Goal: Information Seeking & Learning: Find specific page/section

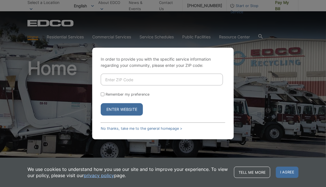
click at [119, 107] on button "Enter Website" at bounding box center [122, 110] width 42 height 12
click at [62, 66] on div "In order to provide you with the specific service information regarding your co…" at bounding box center [163, 93] width 326 height 187
click at [141, 130] on link "No thanks, take me to the general homepage >" at bounding box center [141, 129] width 81 height 4
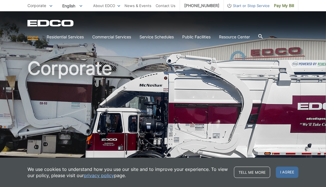
click at [262, 36] on icon at bounding box center [260, 36] width 5 height 5
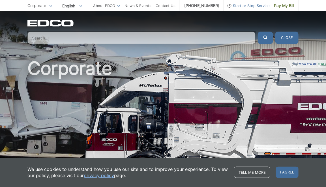
click at [243, 35] on input "Search" at bounding box center [141, 38] width 228 height 12
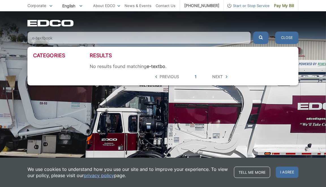
type input "e-textbook"
click at [253, 32] on button "submit" at bounding box center [260, 38] width 15 height 12
